Goal: Find specific page/section: Find specific page/section

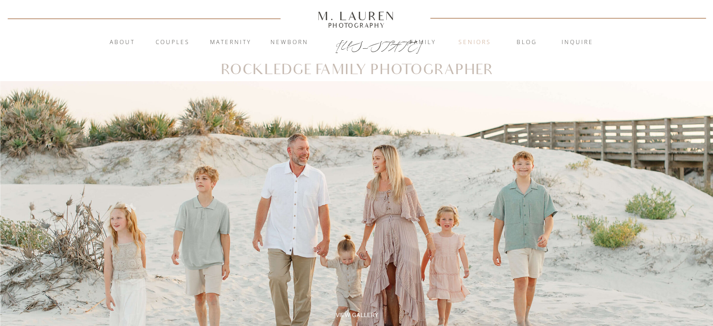
click at [470, 45] on nav "Seniors" at bounding box center [475, 42] width 51 height 9
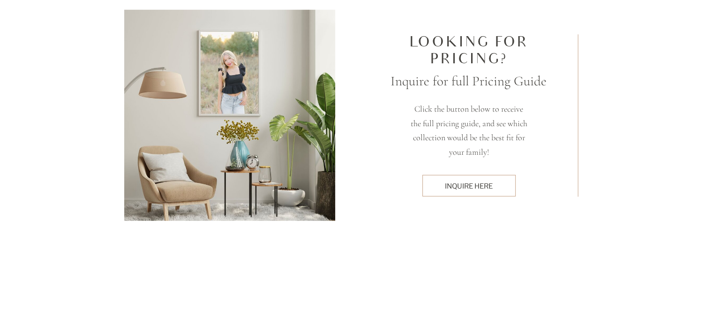
scroll to position [2759, 0]
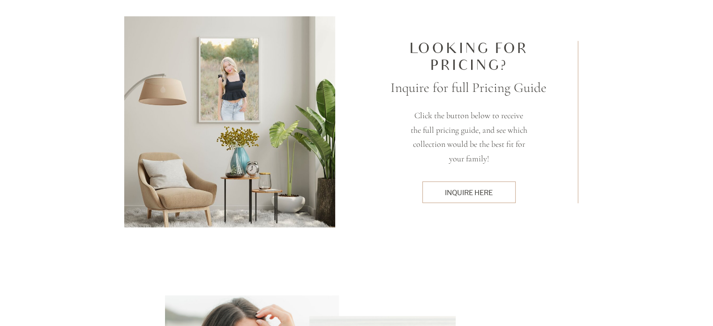
click at [444, 188] on div "Inquire here" at bounding box center [468, 193] width 83 height 10
click at [458, 190] on div "Inquire here" at bounding box center [468, 193] width 83 height 10
